Goal: Transaction & Acquisition: Book appointment/travel/reservation

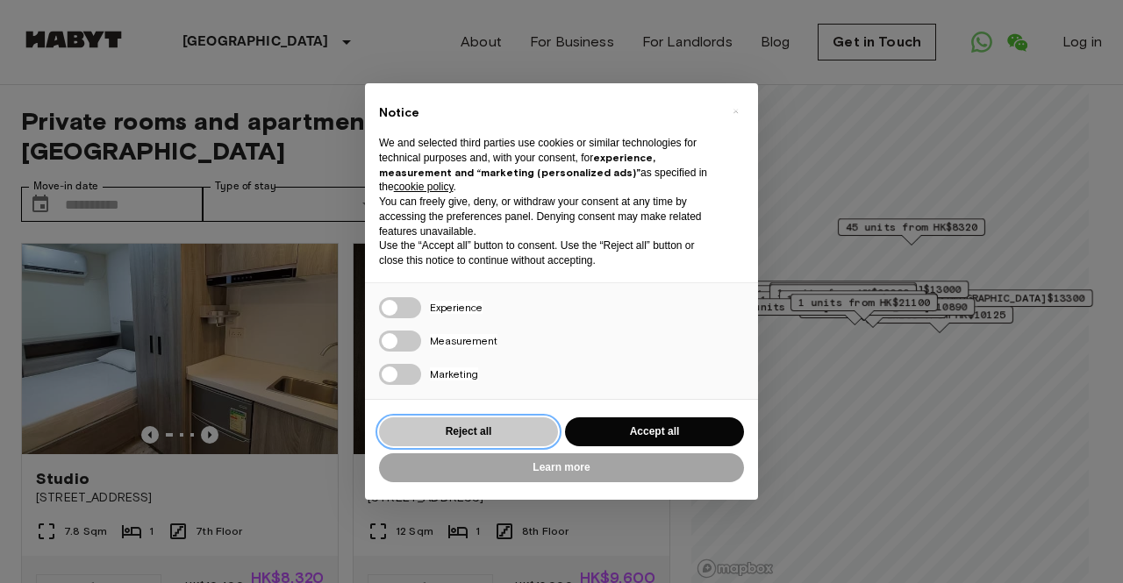
click at [503, 432] on button "Reject all" at bounding box center [468, 432] width 179 height 29
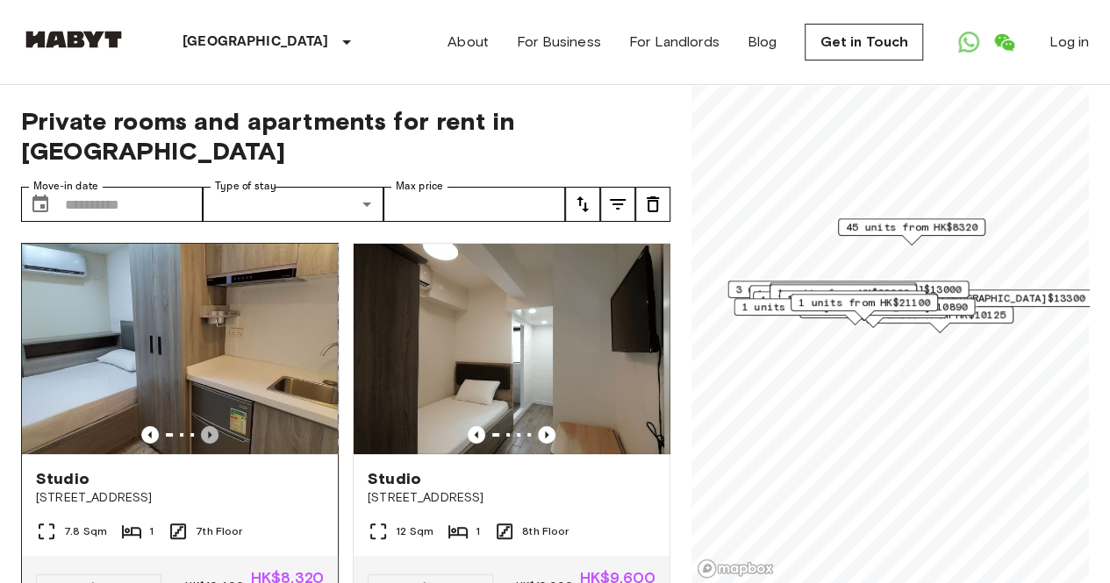
click at [209, 426] on icon "Previous image" at bounding box center [210, 435] width 18 height 18
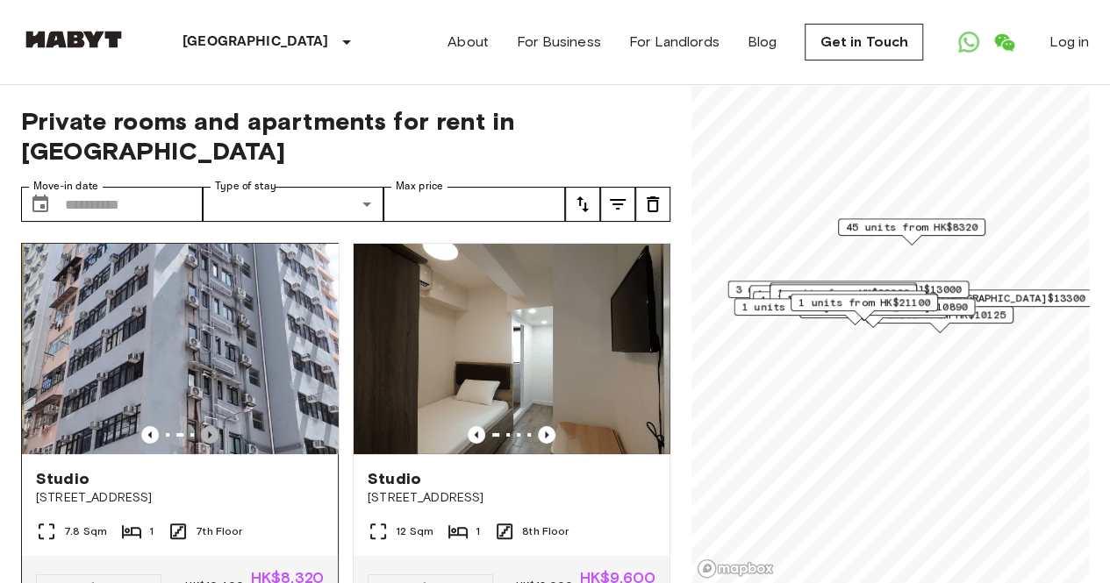
click at [209, 426] on icon "Previous image" at bounding box center [210, 435] width 18 height 18
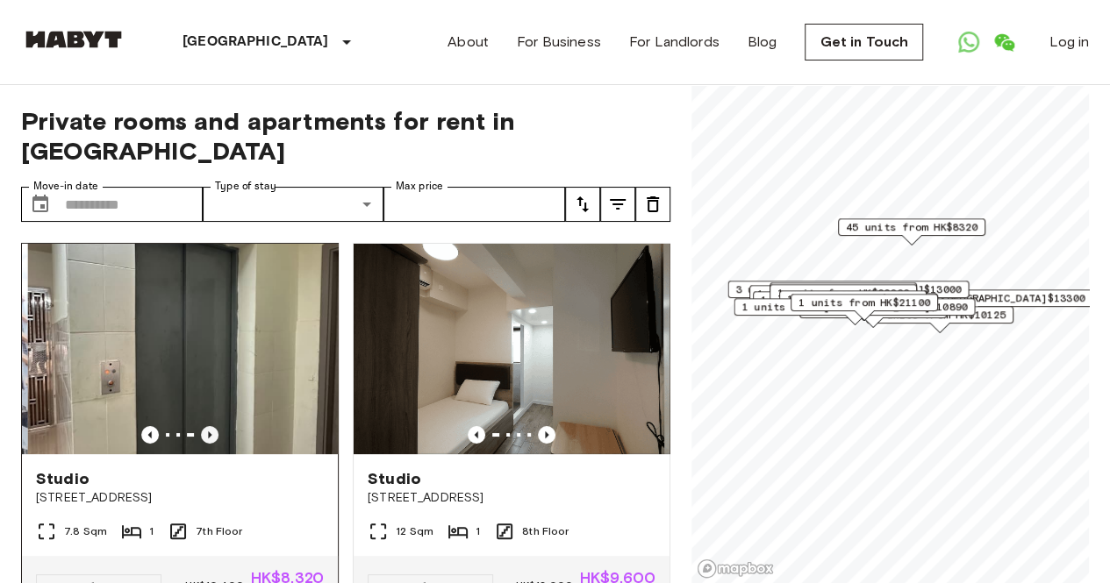
click at [209, 426] on icon "Previous image" at bounding box center [210, 435] width 18 height 18
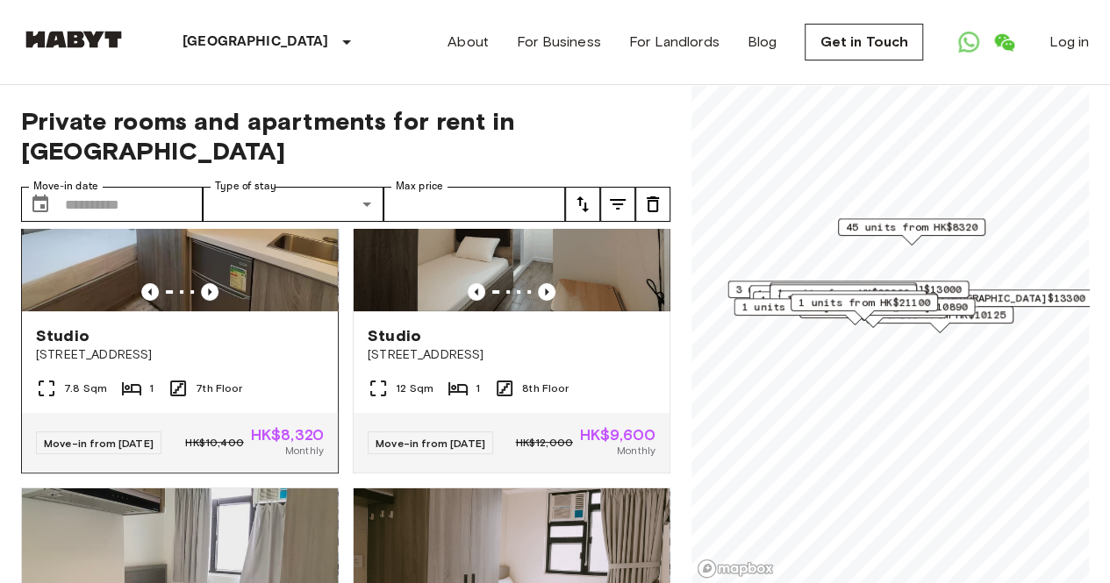
scroll to position [103, 0]
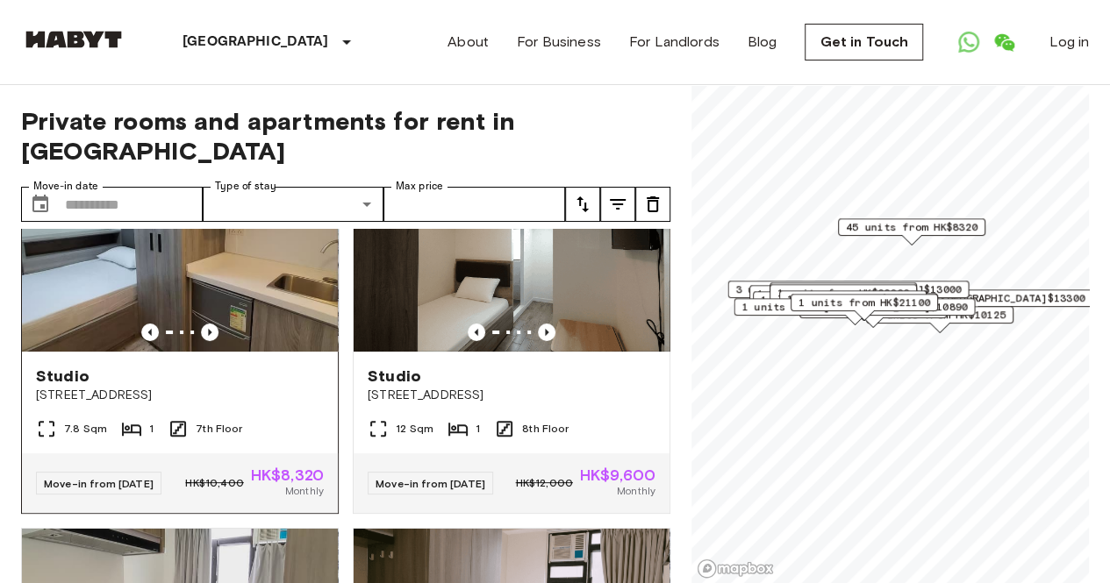
click at [202, 387] on span "[STREET_ADDRESS]" at bounding box center [180, 396] width 288 height 18
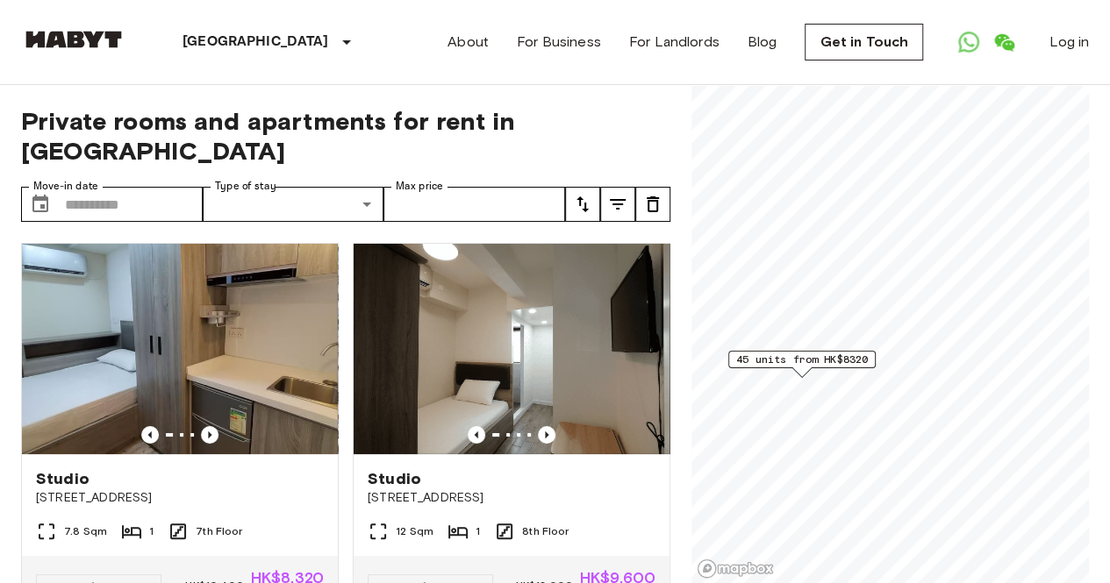
click at [825, 363] on span "45 units from HK$8320" at bounding box center [802, 360] width 132 height 16
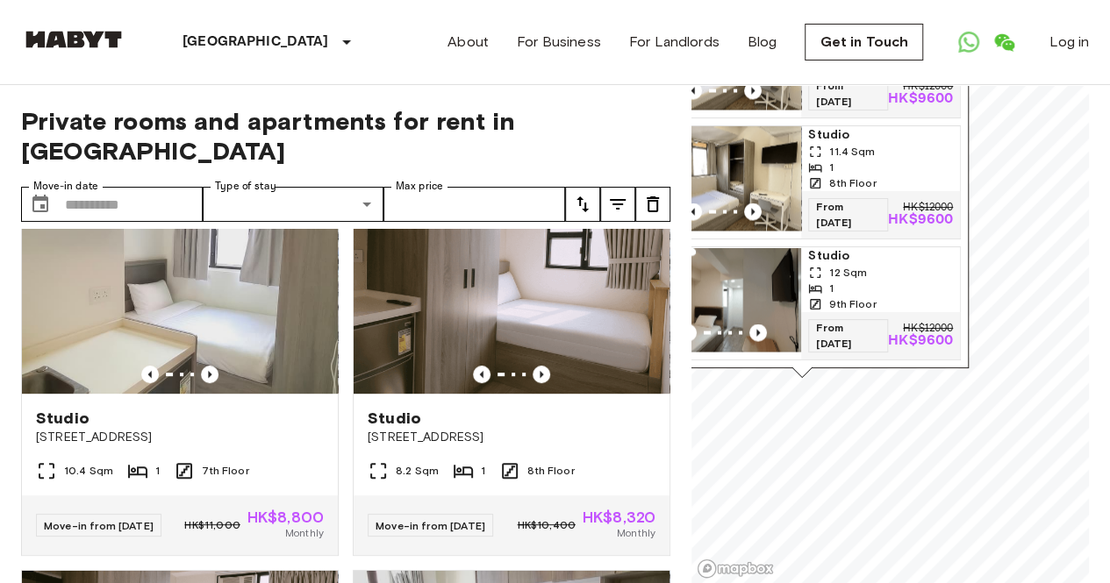
scroll to position [411, 0]
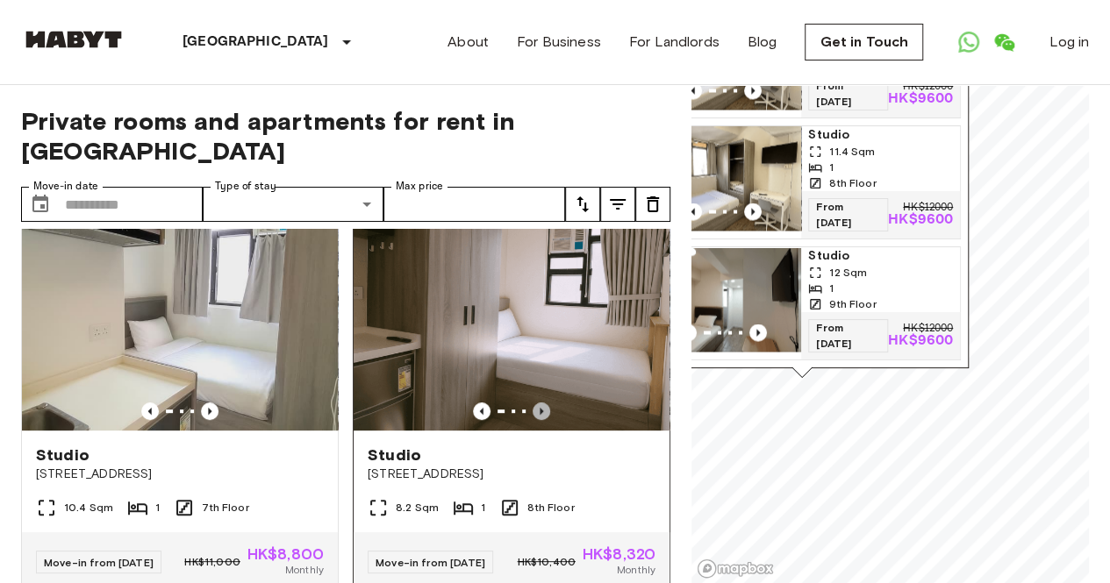
click at [533, 403] on icon "Previous image" at bounding box center [542, 412] width 18 height 18
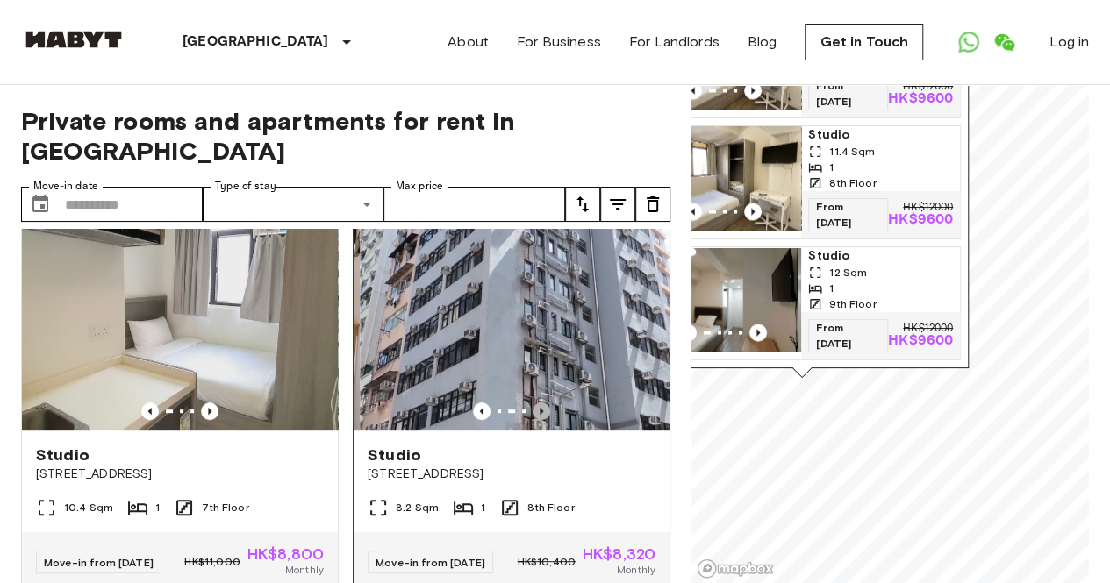
click at [533, 403] on icon "Previous image" at bounding box center [542, 412] width 18 height 18
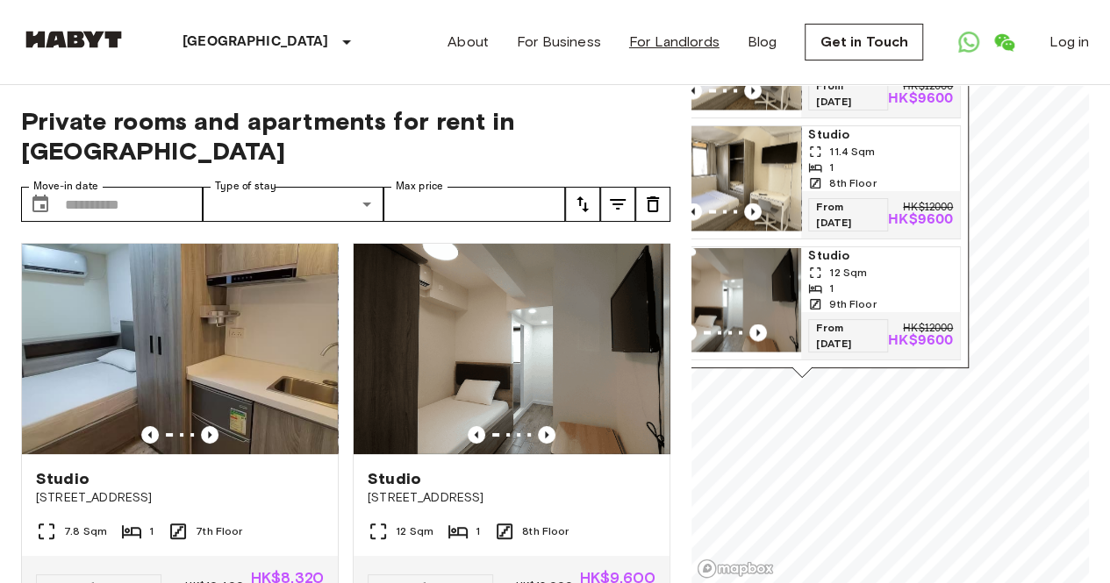
scroll to position [1, 0]
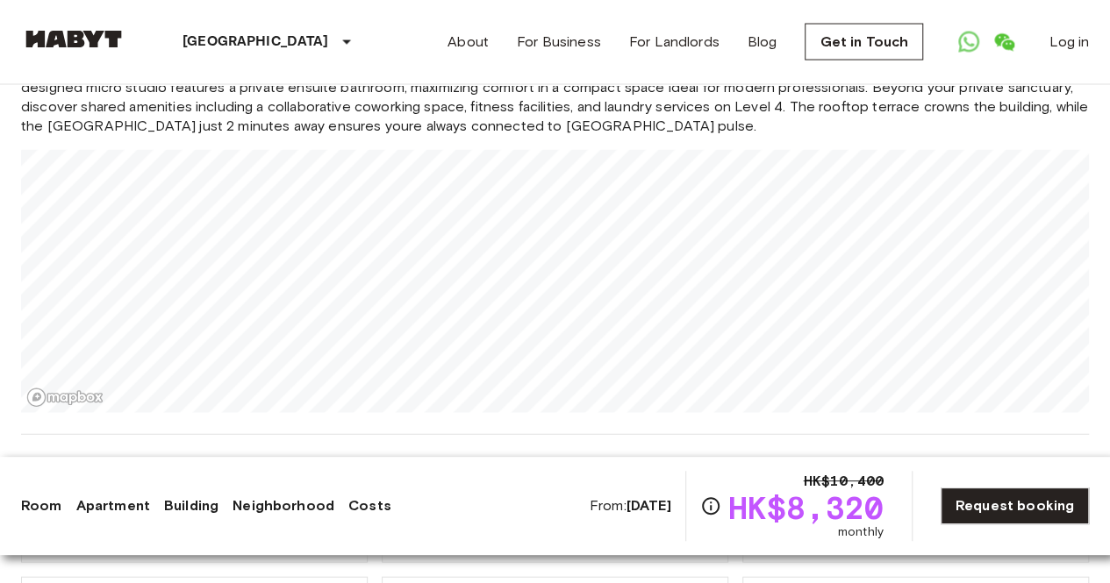
scroll to position [1778, 0]
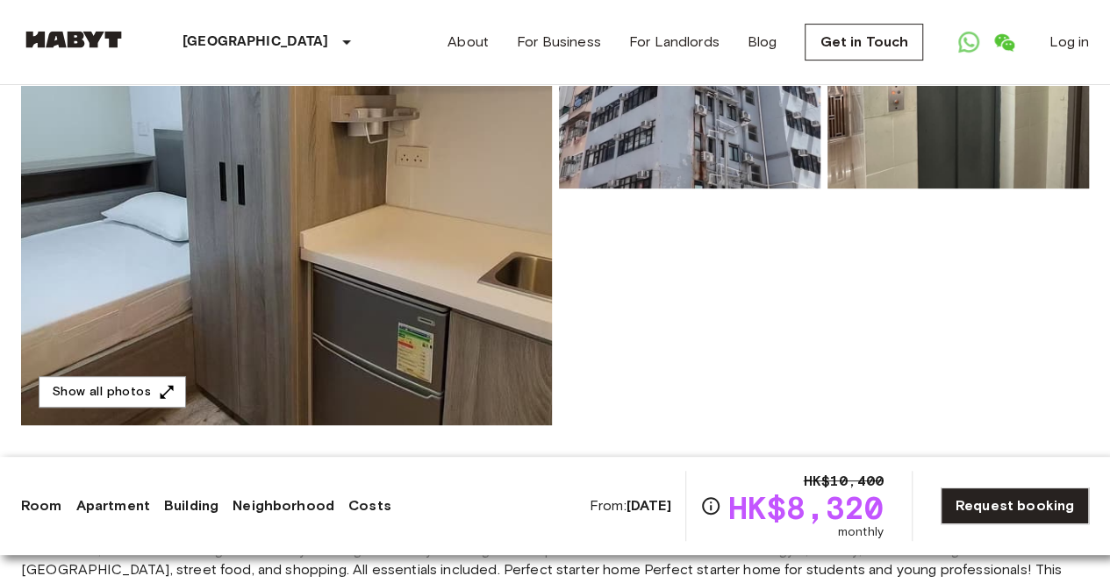
scroll to position [259, 0]
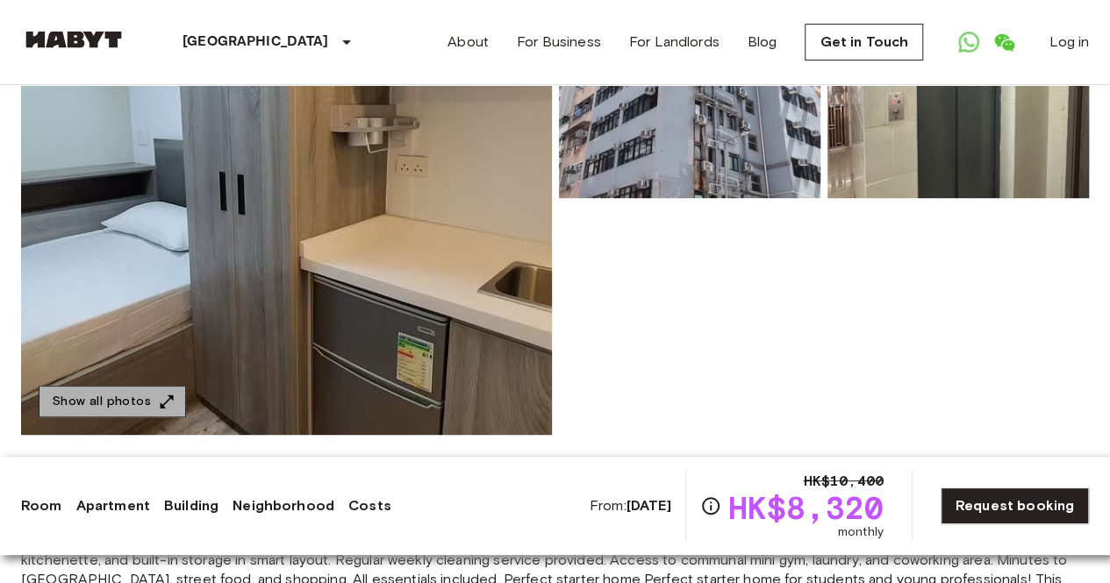
click at [119, 408] on button "Show all photos" at bounding box center [112, 402] width 147 height 32
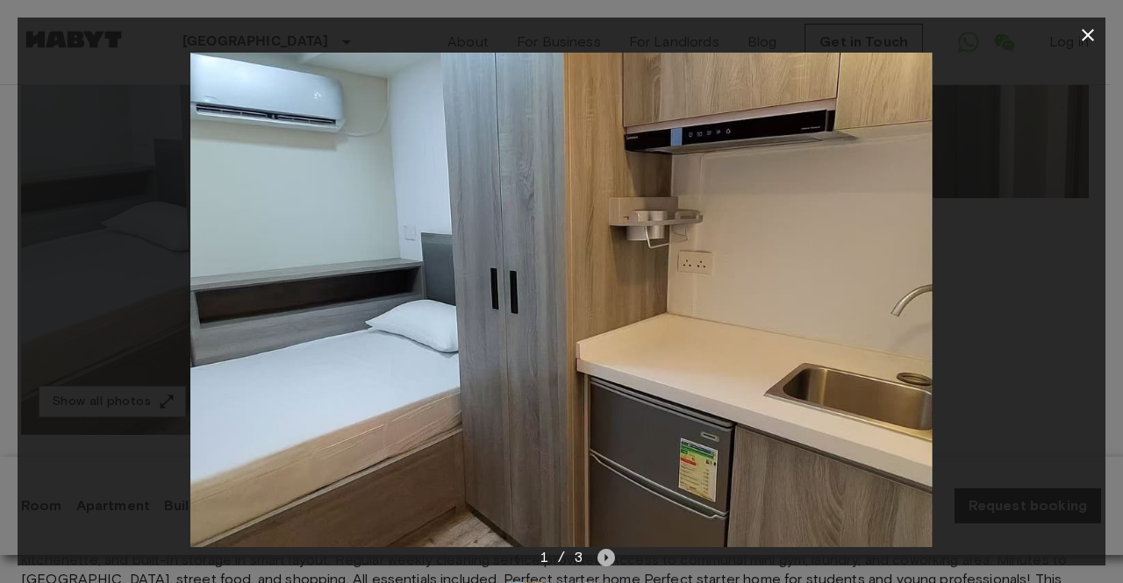
click at [600, 561] on icon "Next image" at bounding box center [606, 558] width 18 height 18
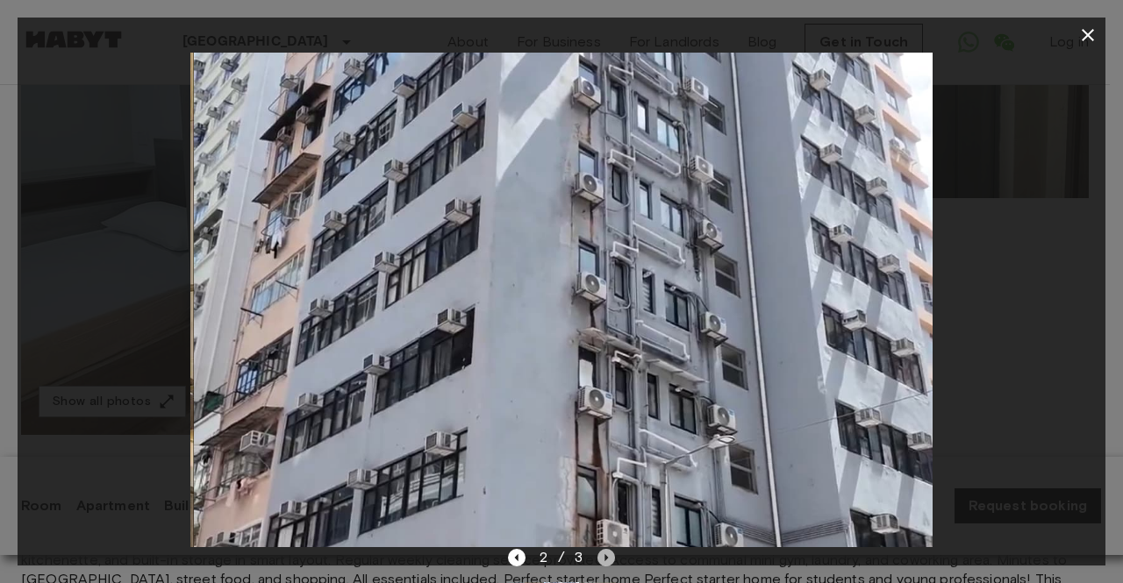
click at [600, 561] on icon "Next image" at bounding box center [606, 558] width 18 height 18
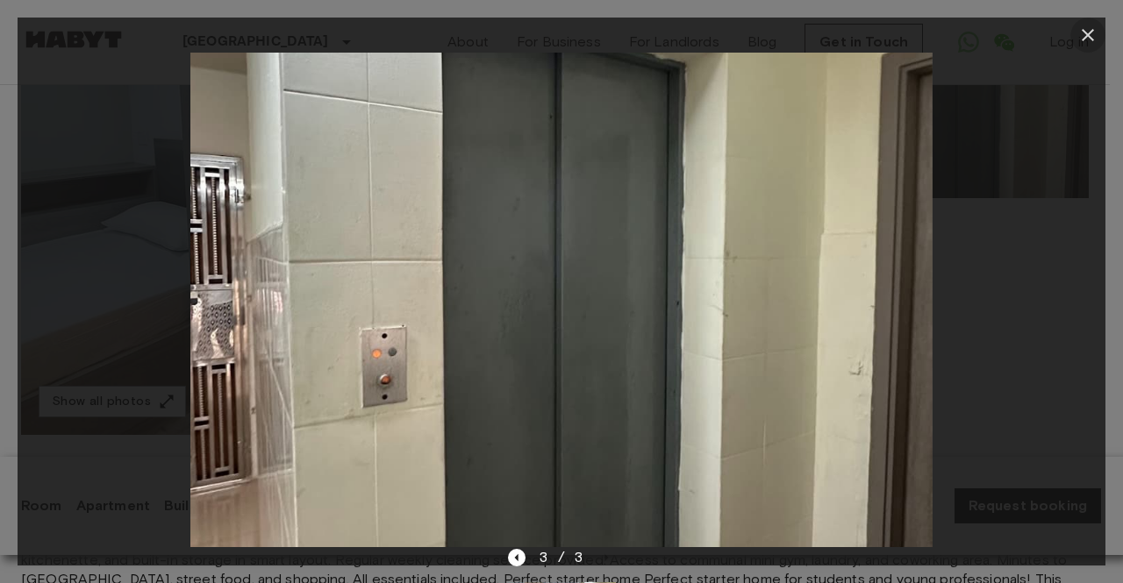
click at [1083, 36] on icon "button" at bounding box center [1087, 35] width 21 height 21
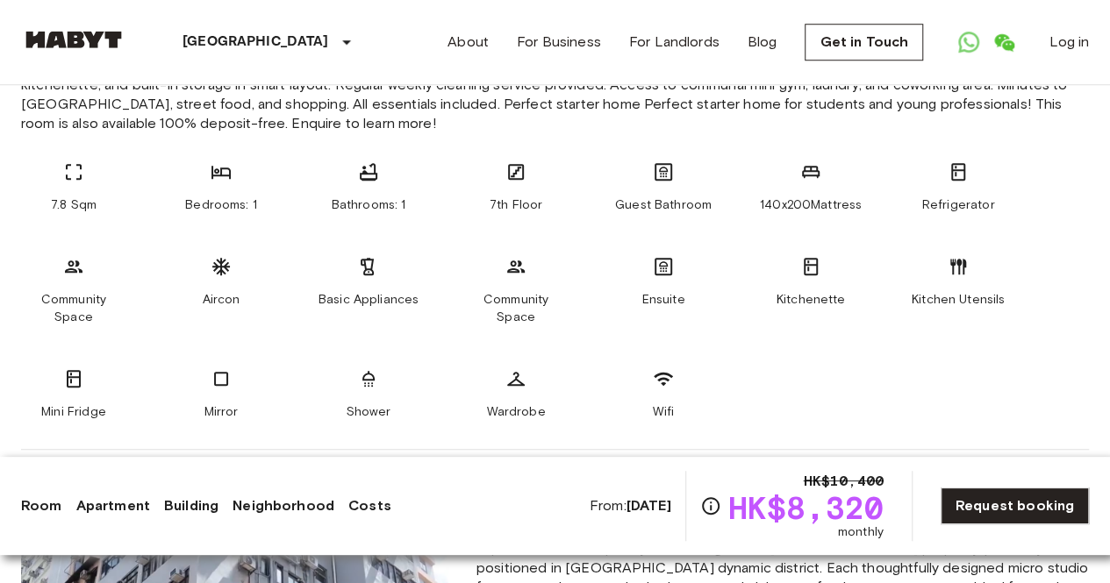
scroll to position [735, 0]
